Goal: Transaction & Acquisition: Purchase product/service

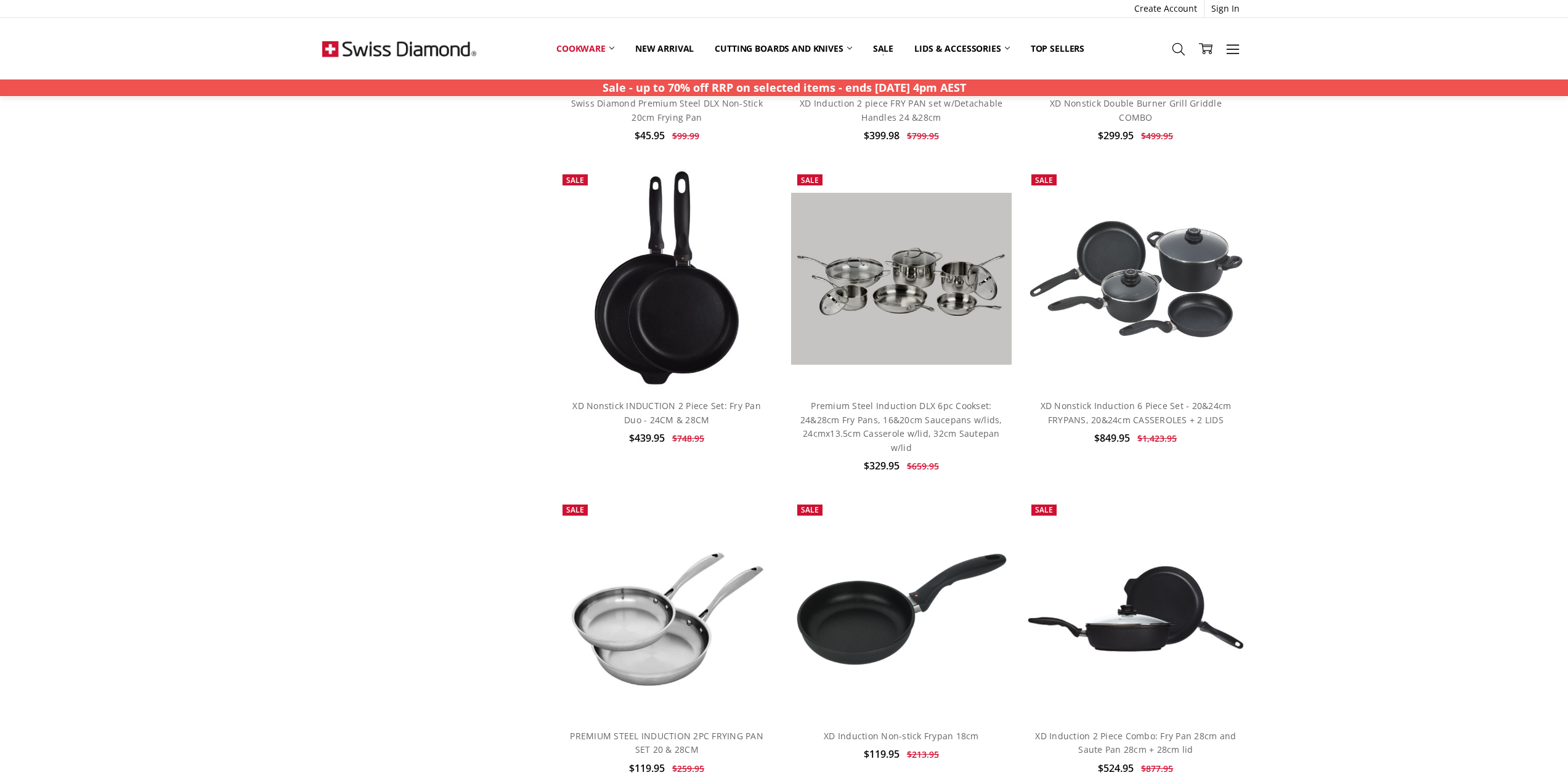
scroll to position [1722, 0]
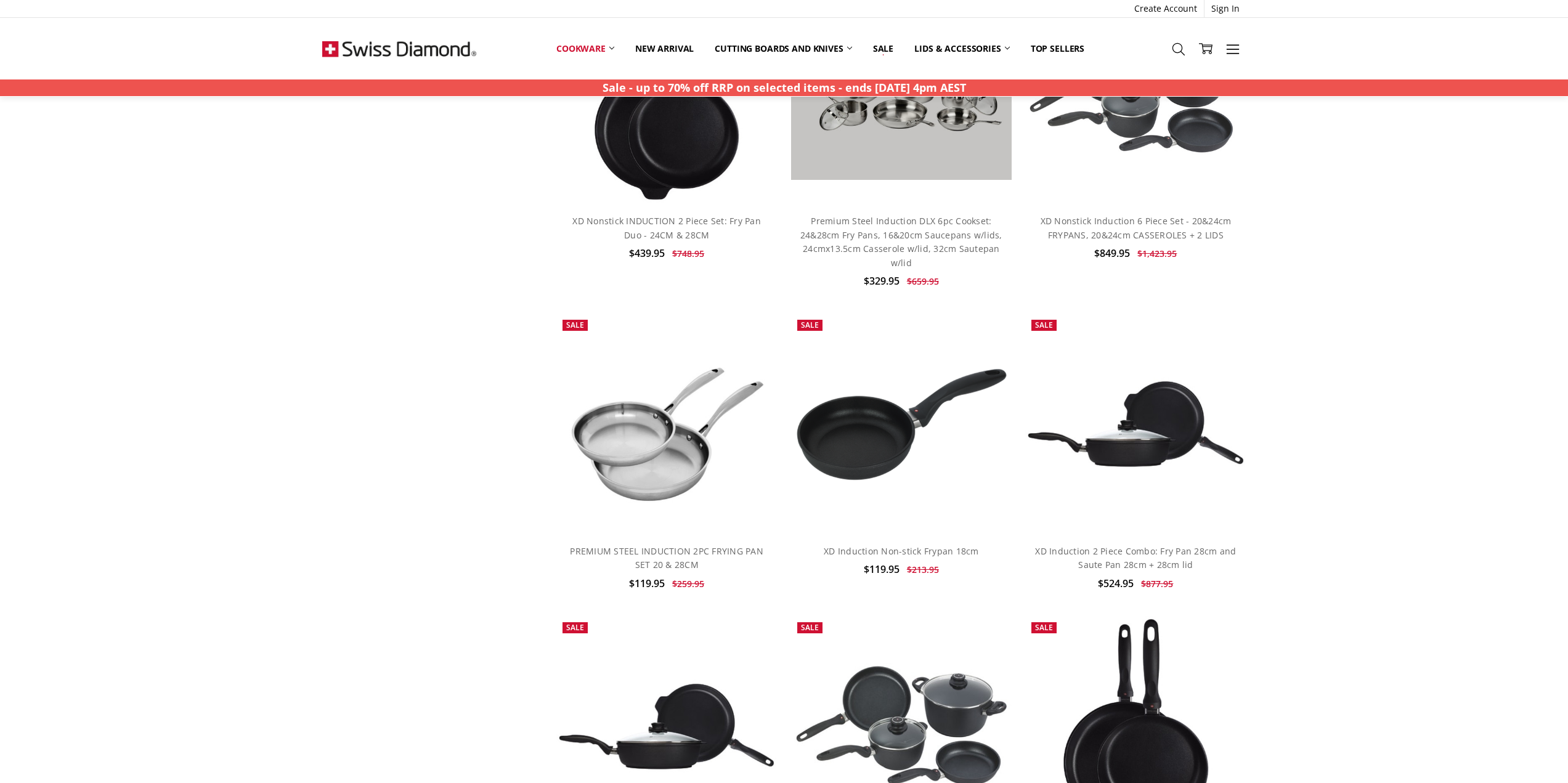
drag, startPoint x: 1345, startPoint y: 367, endPoint x: 1344, endPoint y: 253, distance: 114.0
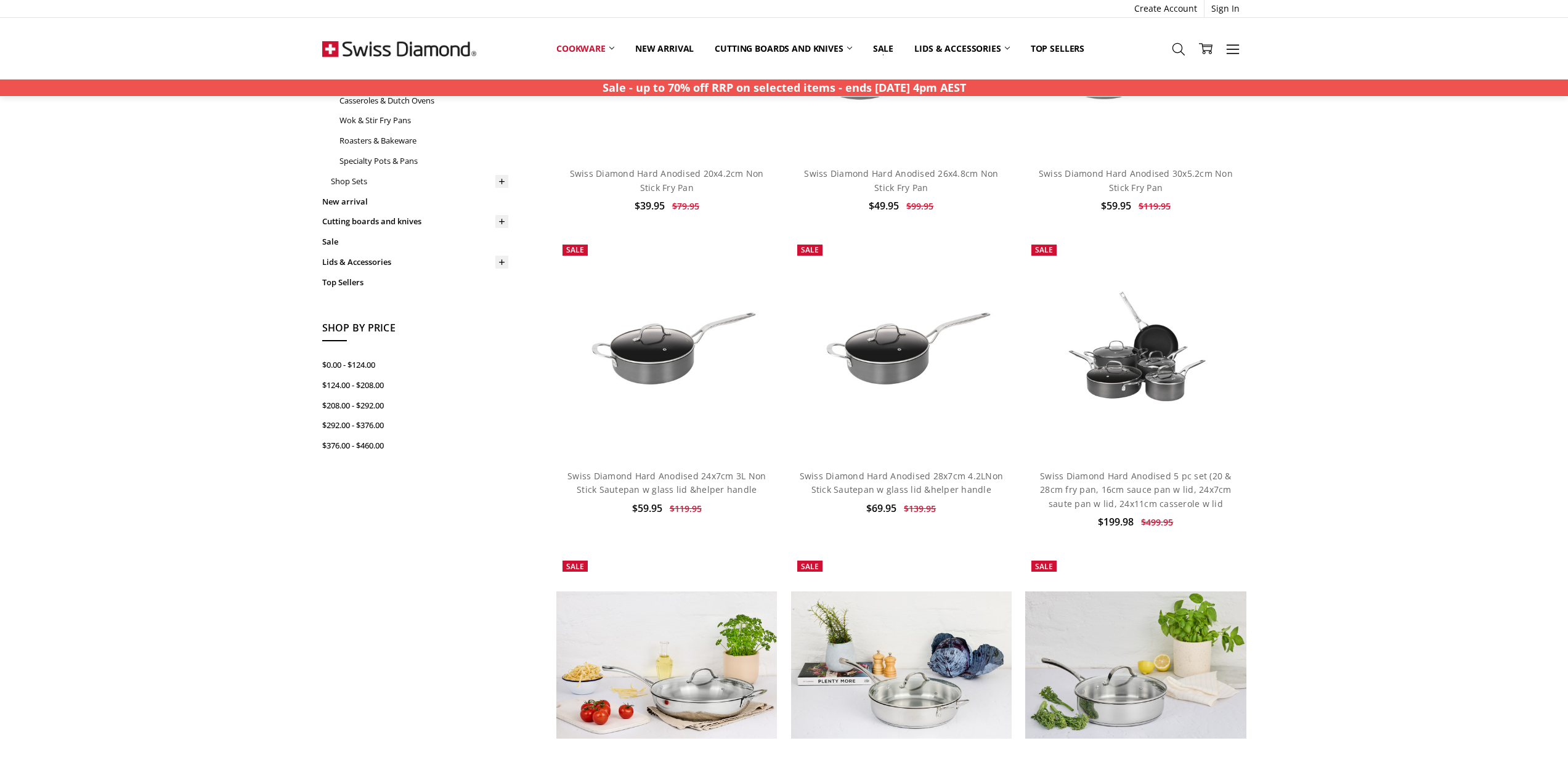
scroll to position [0, 0]
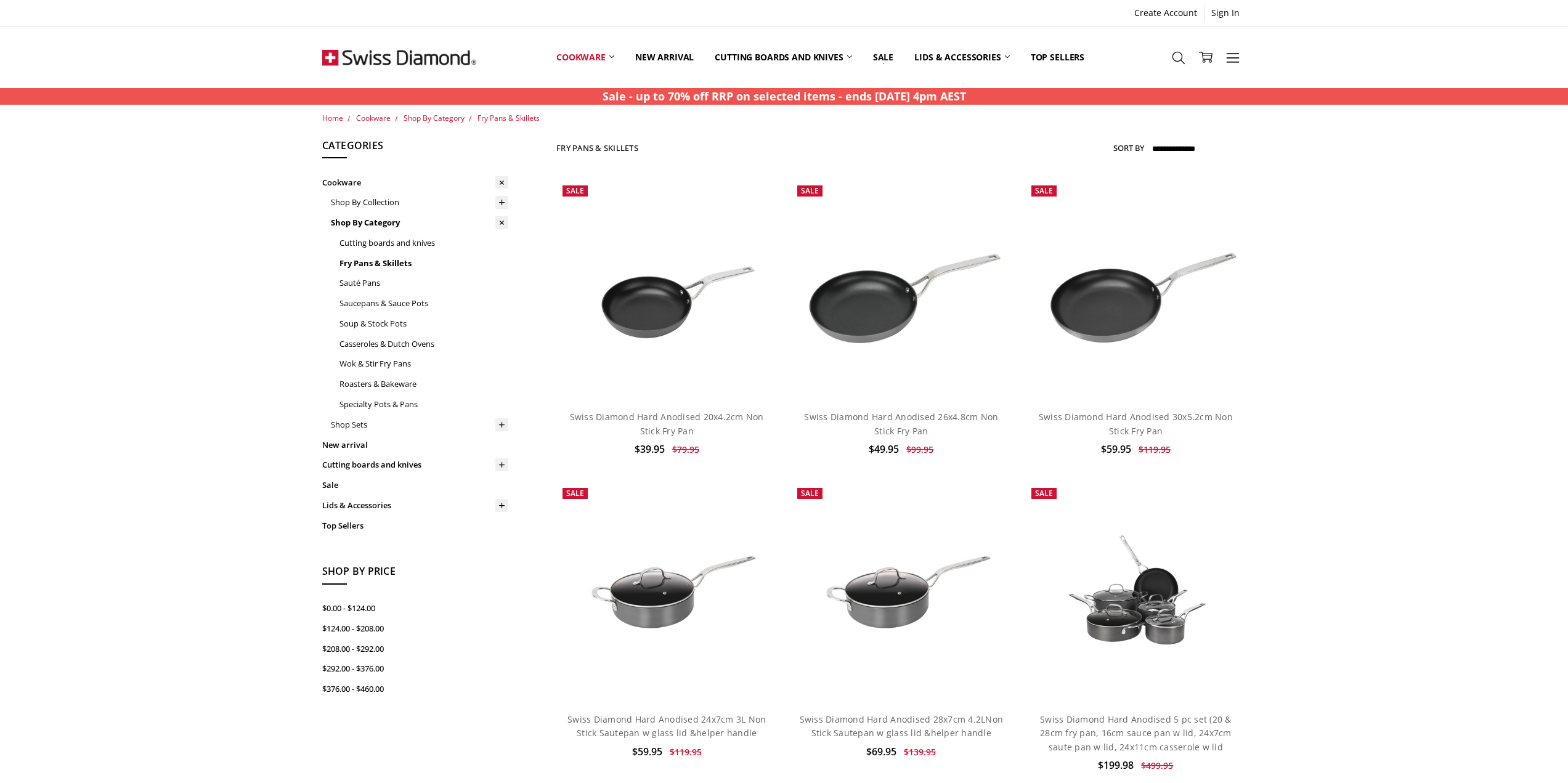
drag, startPoint x: 1328, startPoint y: 417, endPoint x: 1340, endPoint y: 327, distance: 90.8
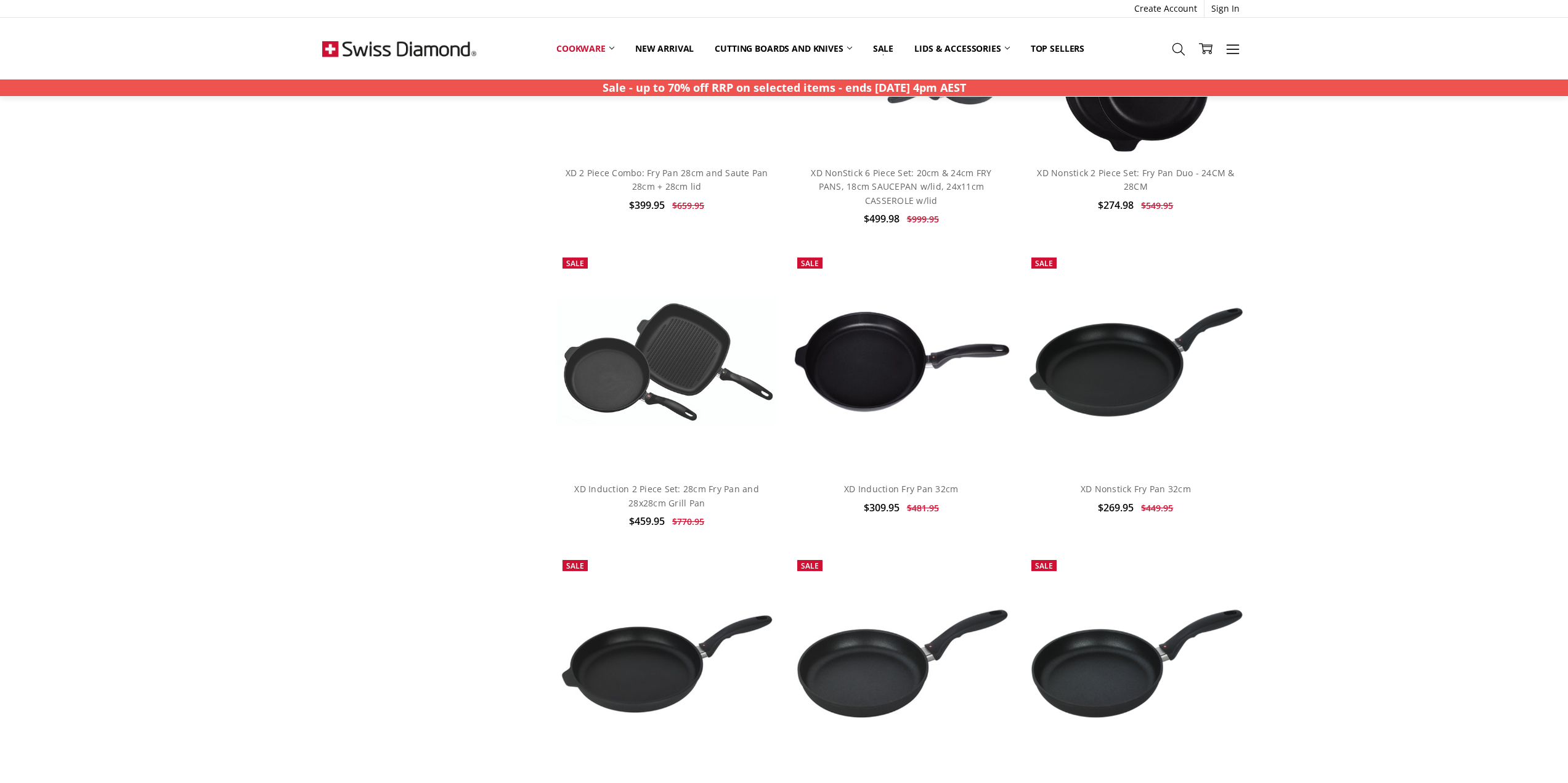
scroll to position [2772, 0]
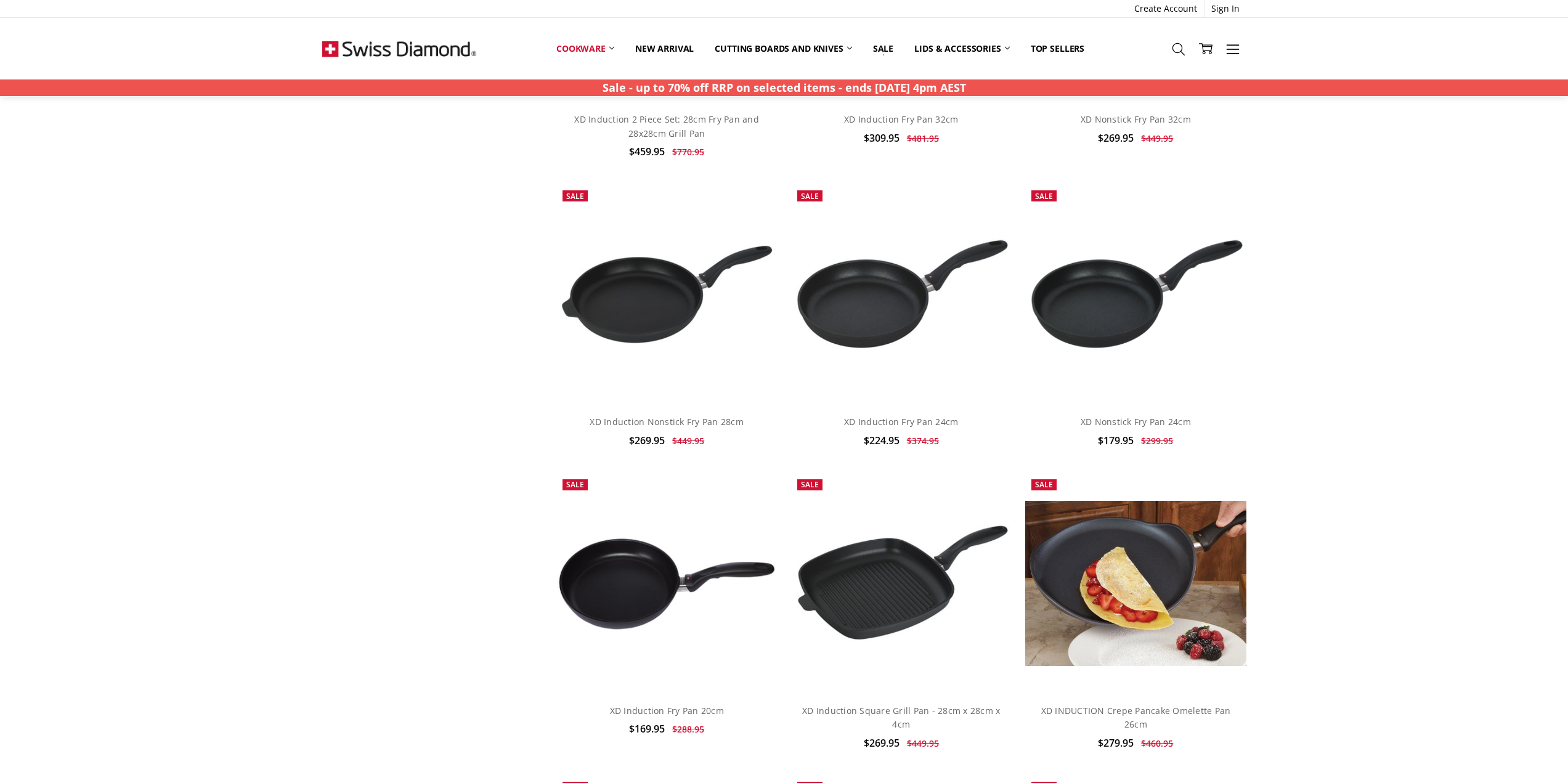
drag, startPoint x: 890, startPoint y: 389, endPoint x: 905, endPoint y: 311, distance: 79.4
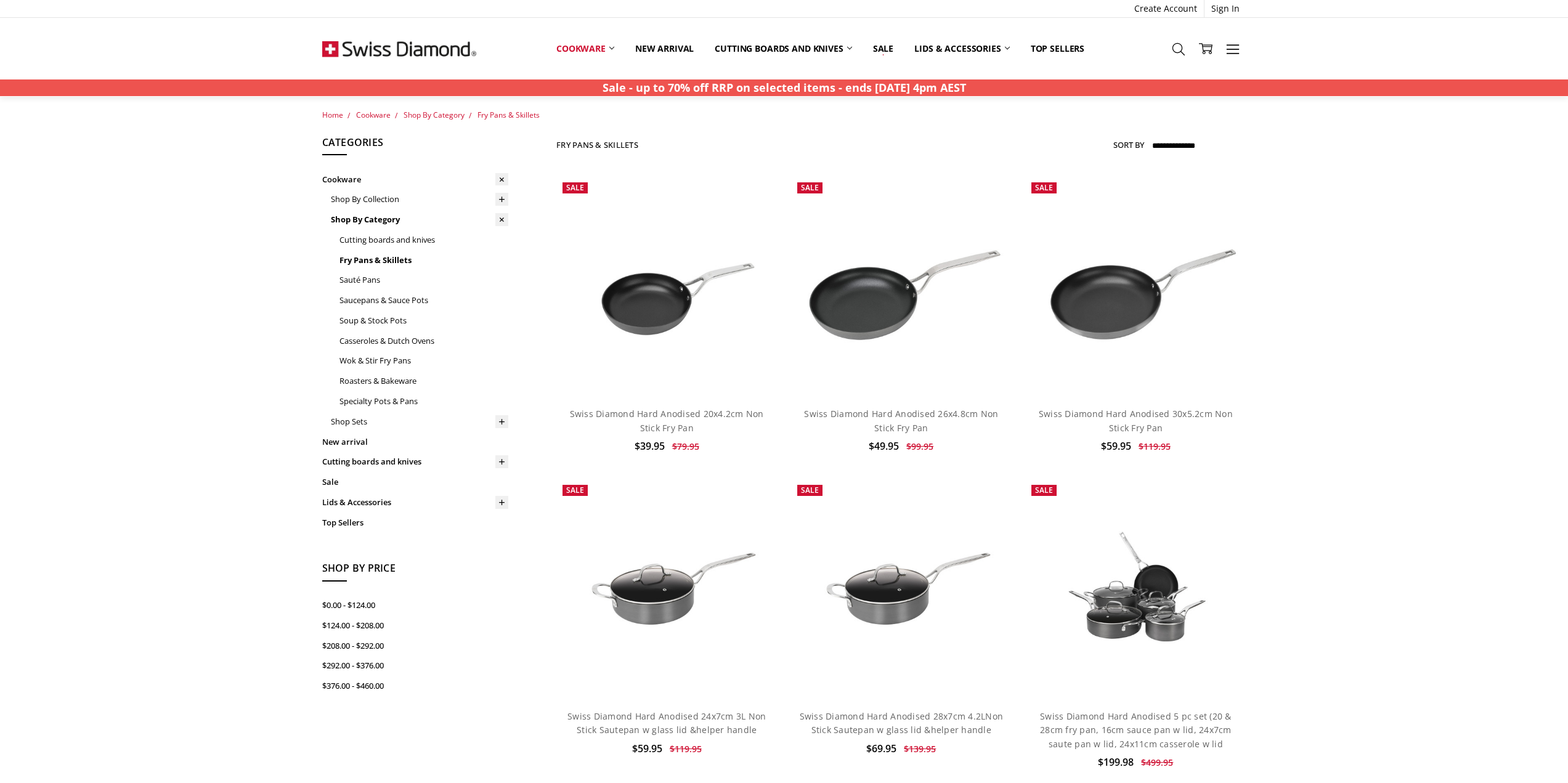
scroll to position [0, 0]
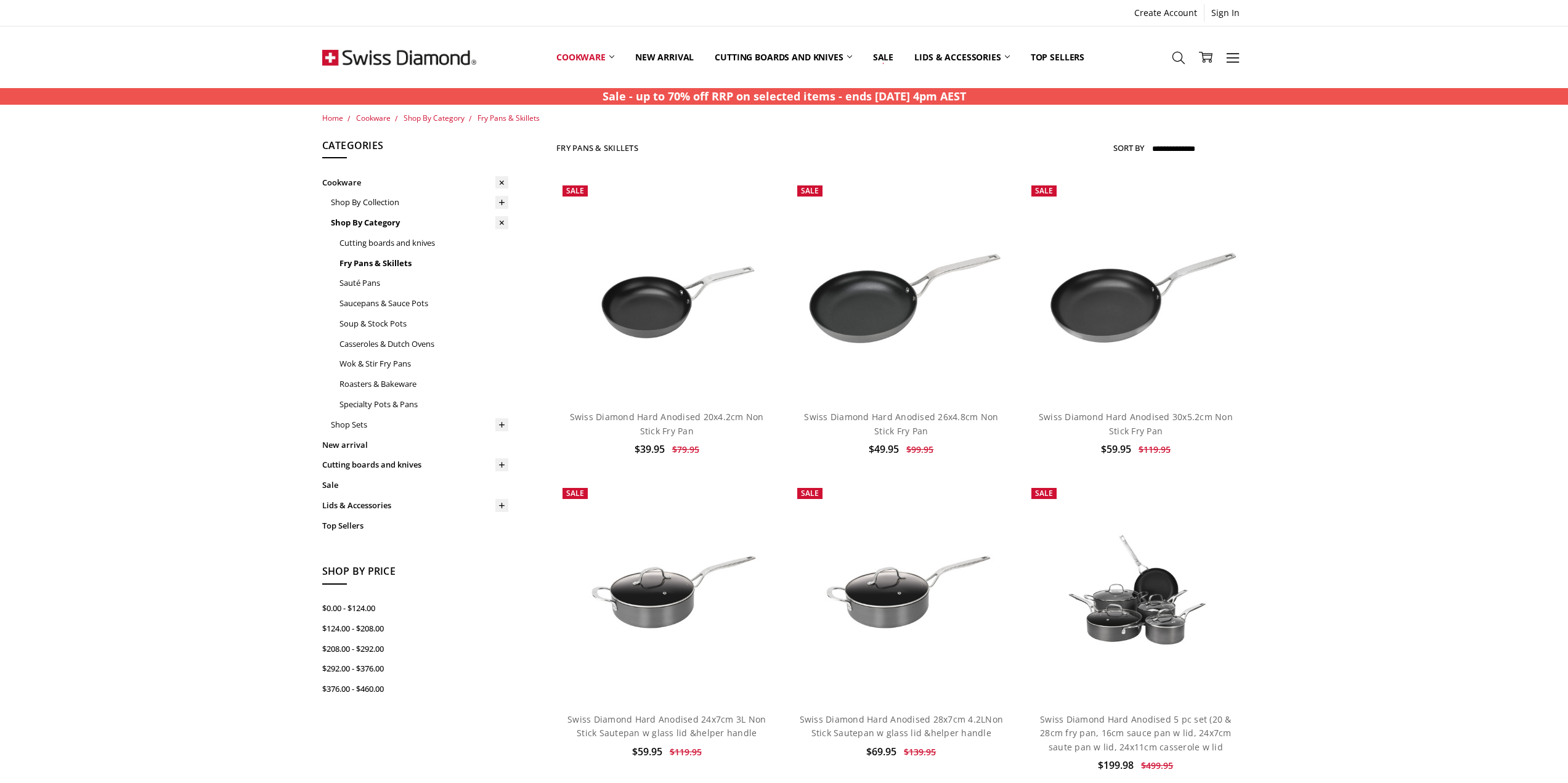
click at [1148, 146] on div "**********" at bounding box center [1179, 148] width 133 height 21
click at [1160, 147] on select "**********" at bounding box center [1199, 149] width 97 height 20
select select "*********"
click at [1150, 139] on select "**********" at bounding box center [1199, 149] width 97 height 20
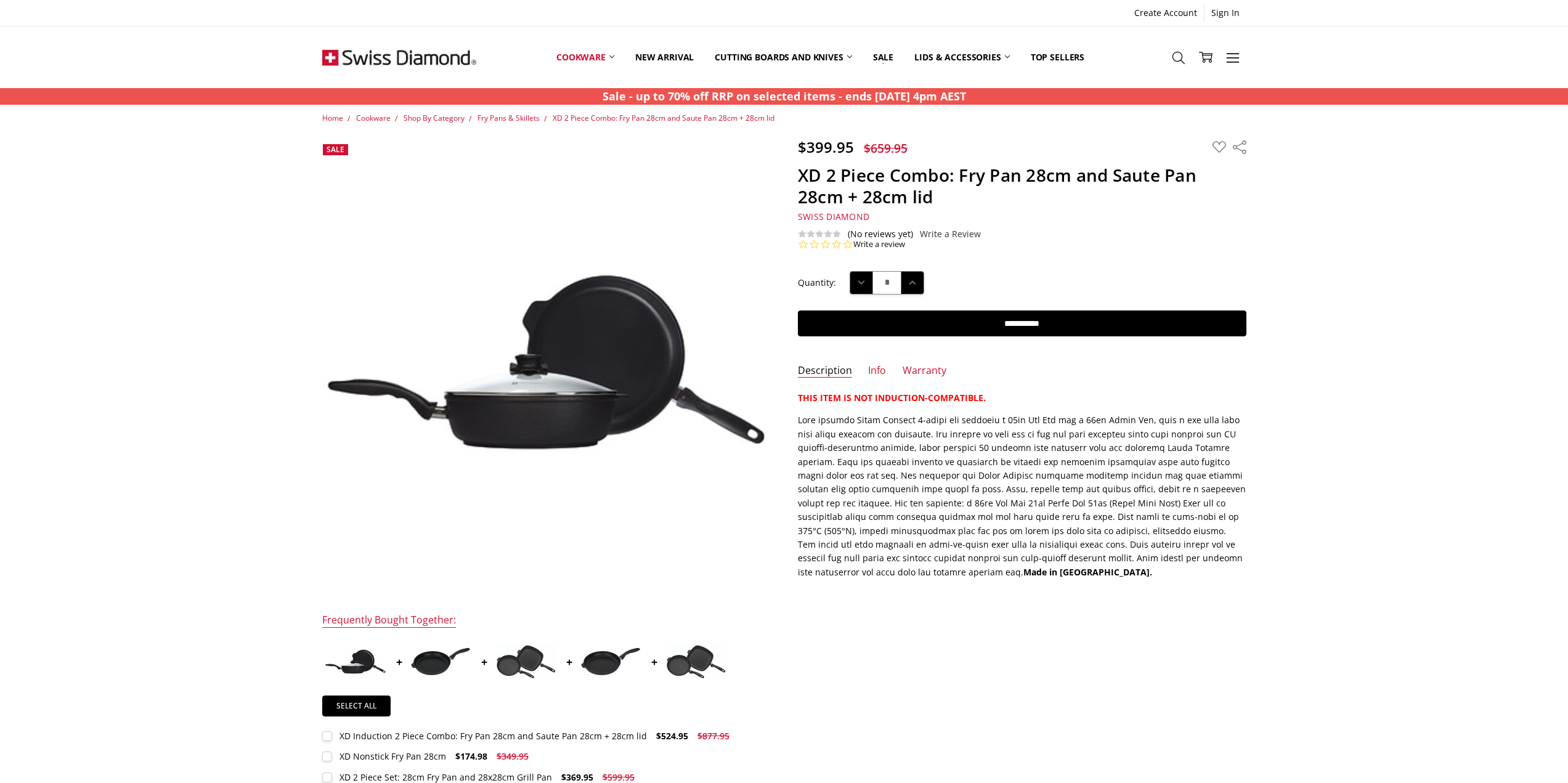
click at [433, 655] on img at bounding box center [440, 662] width 62 height 30
click at [344, 660] on img at bounding box center [356, 662] width 62 height 26
click at [447, 667] on img at bounding box center [440, 662] width 62 height 30
click at [536, 664] on img at bounding box center [525, 662] width 62 height 35
click at [441, 659] on img at bounding box center [440, 662] width 62 height 30
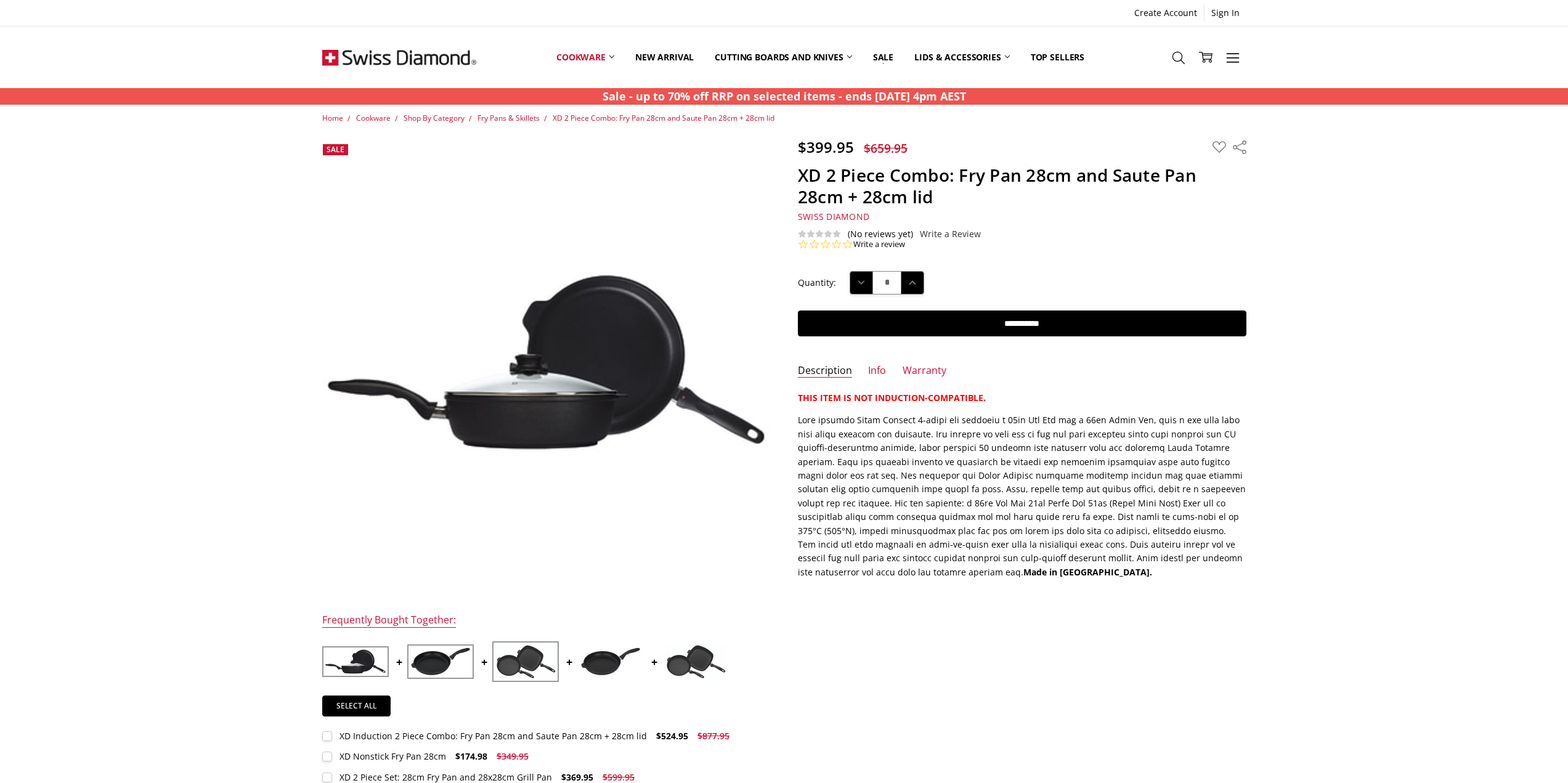
click at [519, 669] on img at bounding box center [525, 662] width 62 height 35
click at [445, 667] on img at bounding box center [440, 662] width 62 height 30
click at [354, 664] on img at bounding box center [356, 662] width 62 height 26
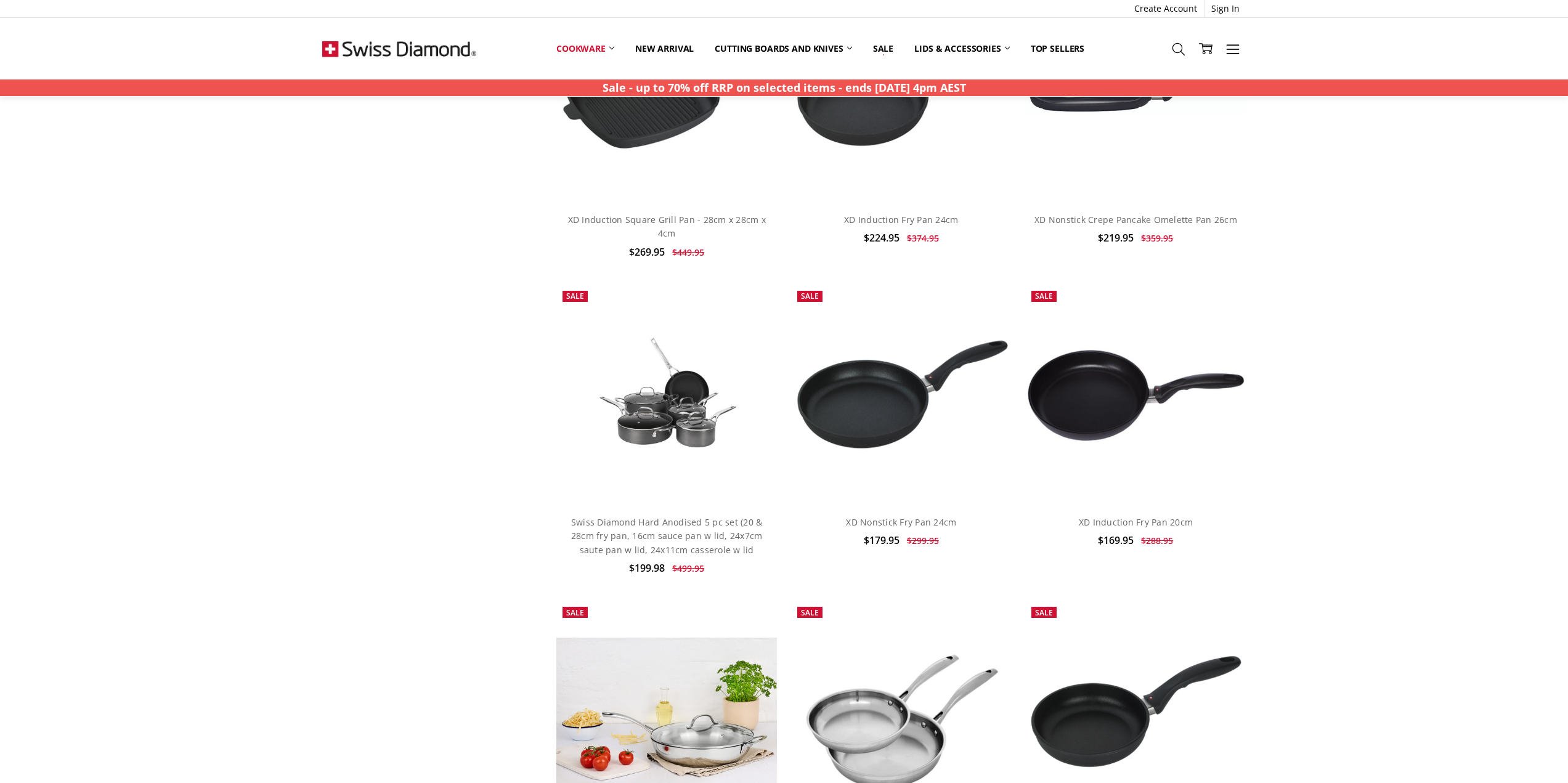
scroll to position [1787, 0]
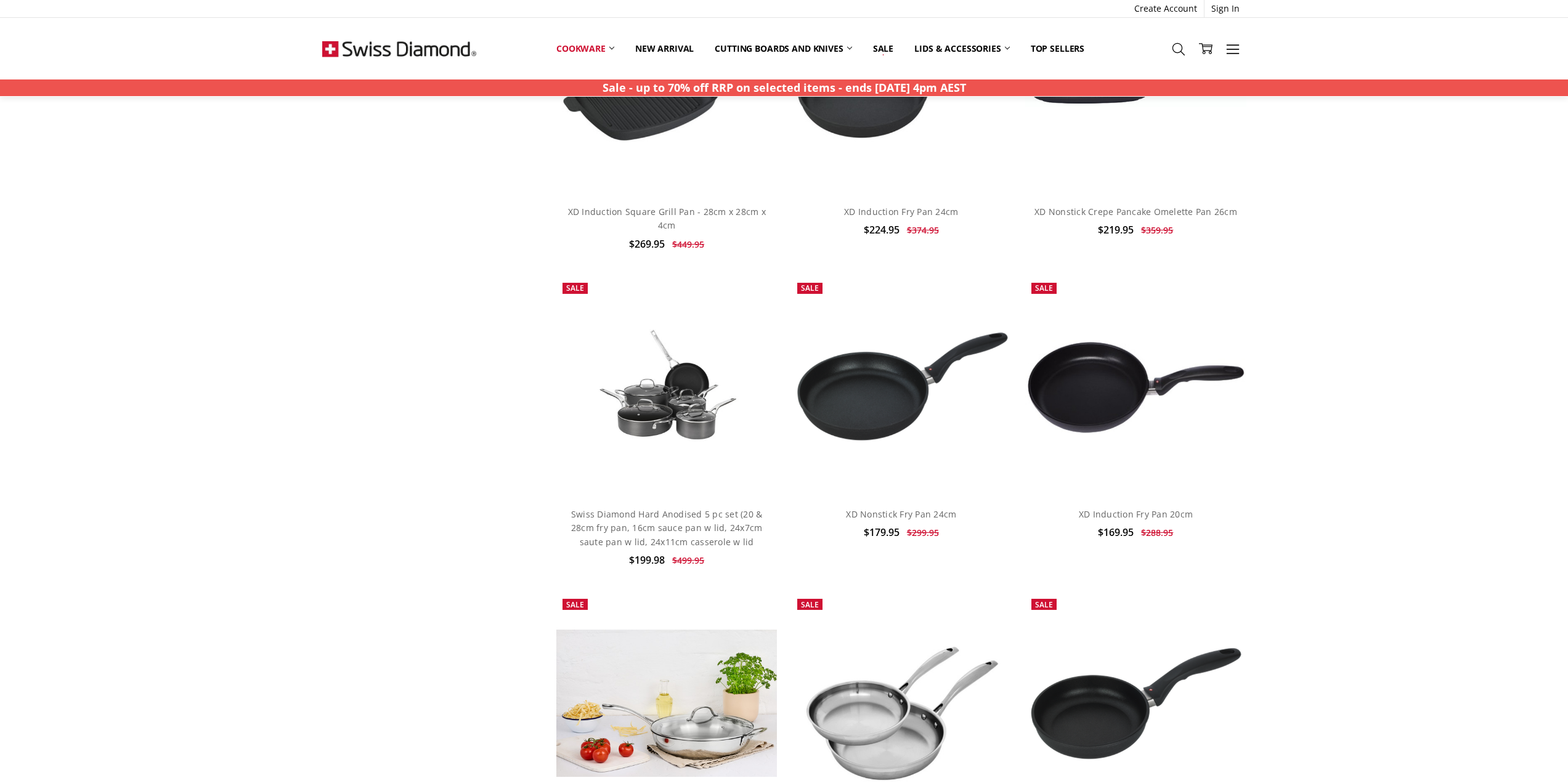
drag, startPoint x: 1339, startPoint y: 429, endPoint x: 1314, endPoint y: 330, distance: 102.1
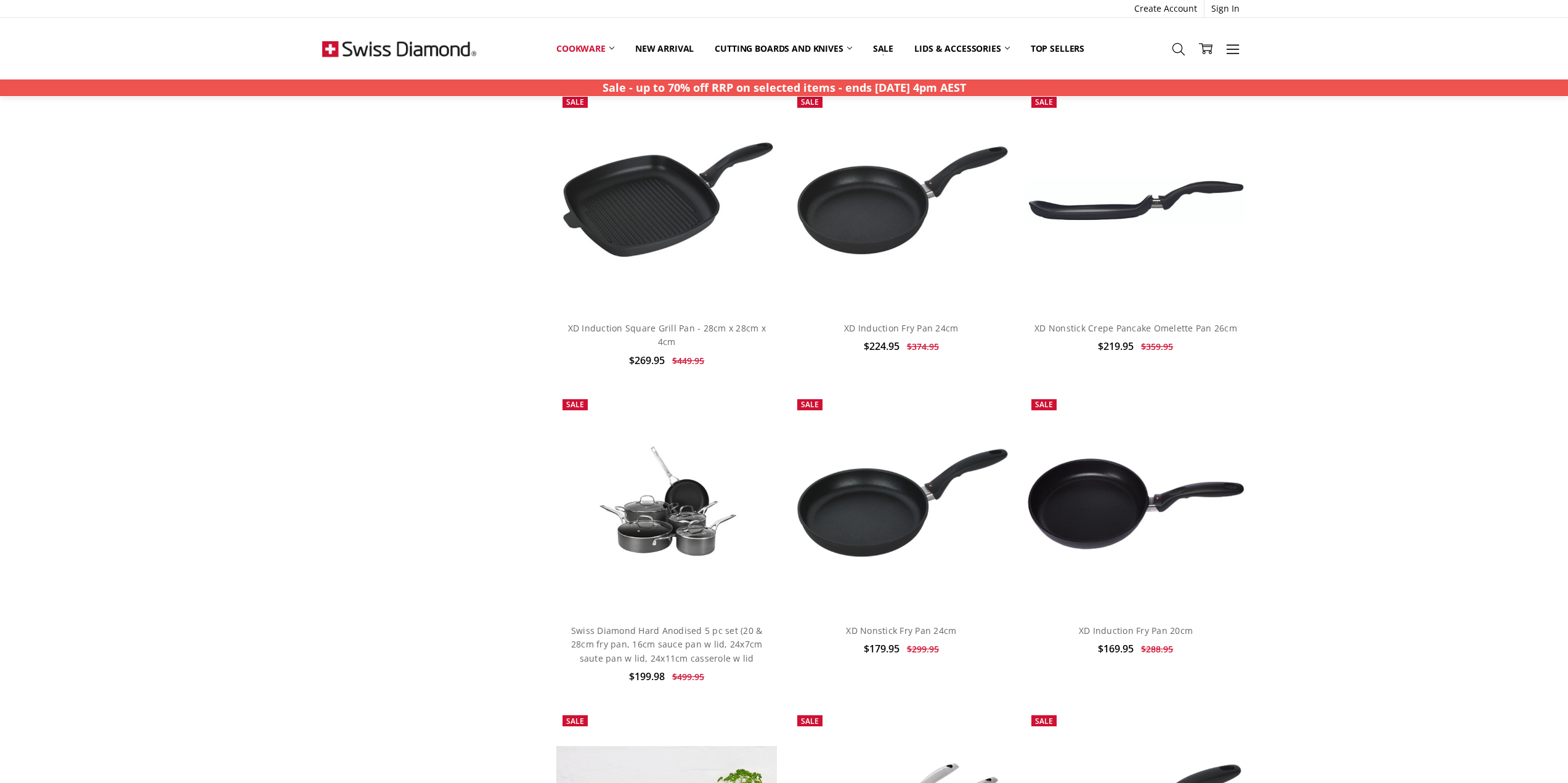
scroll to position [1478, 0]
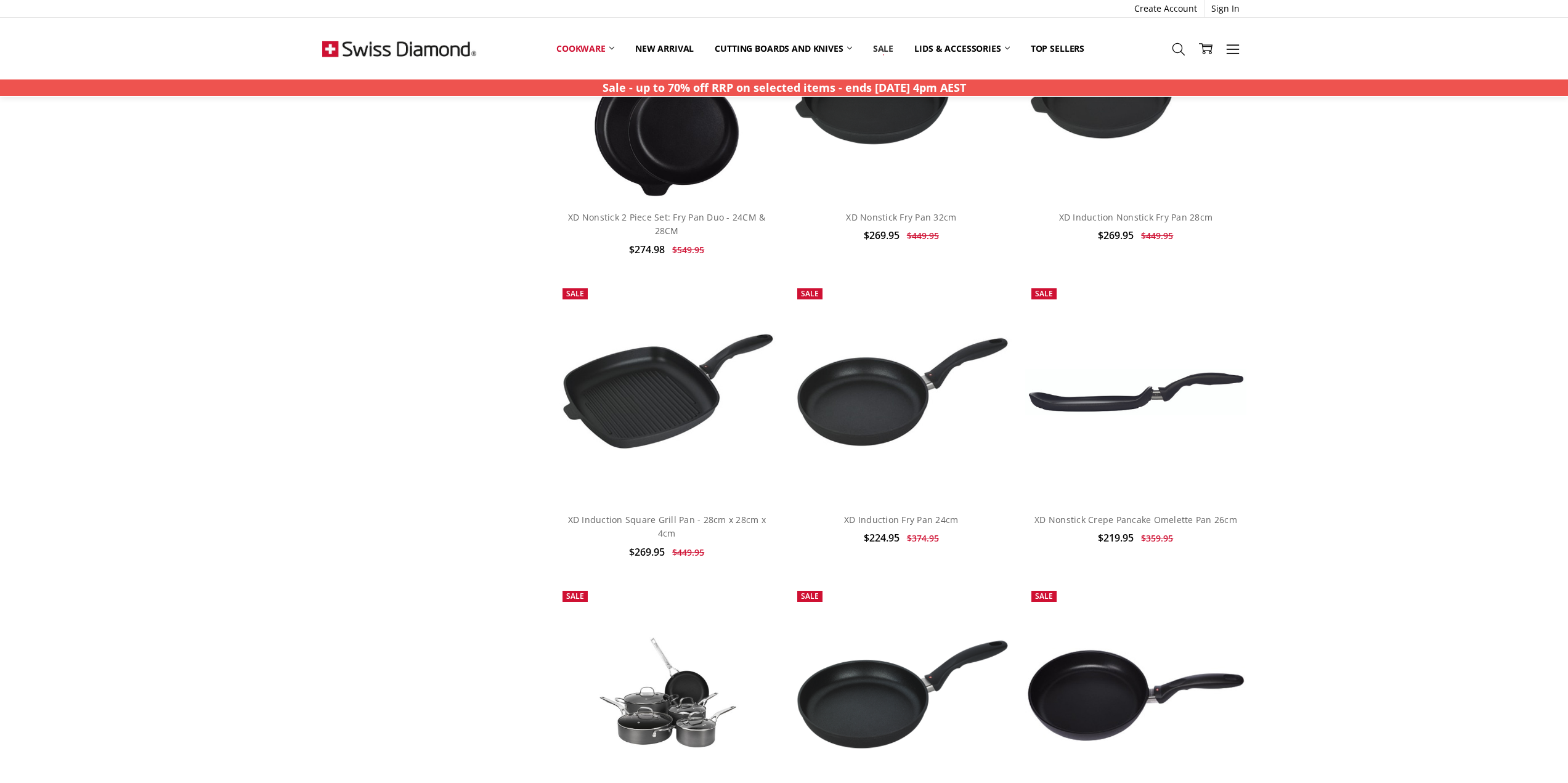
click at [883, 48] on link "Sale" at bounding box center [883, 49] width 41 height 28
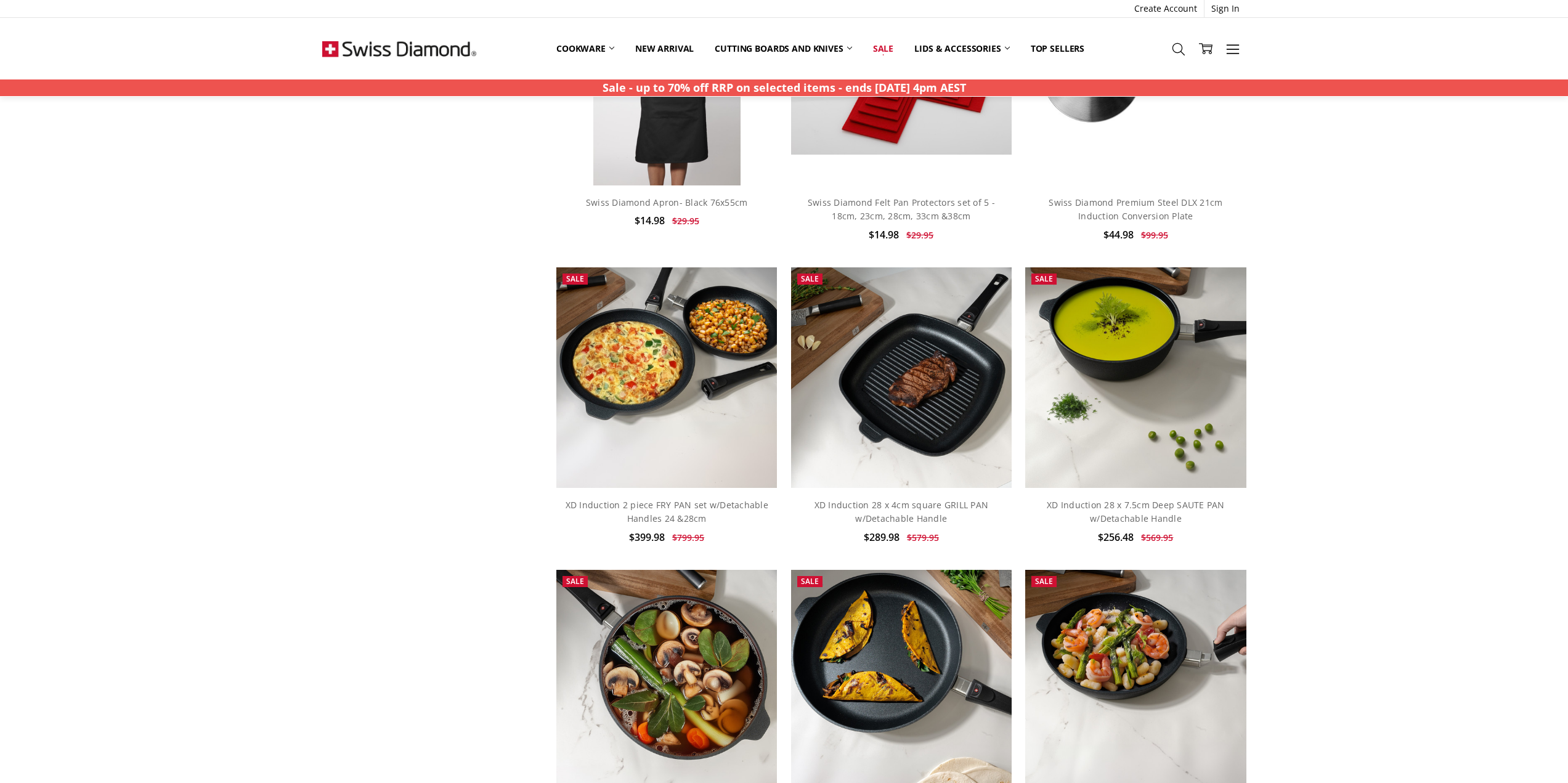
scroll to position [555, 0]
